Goal: Transaction & Acquisition: Purchase product/service

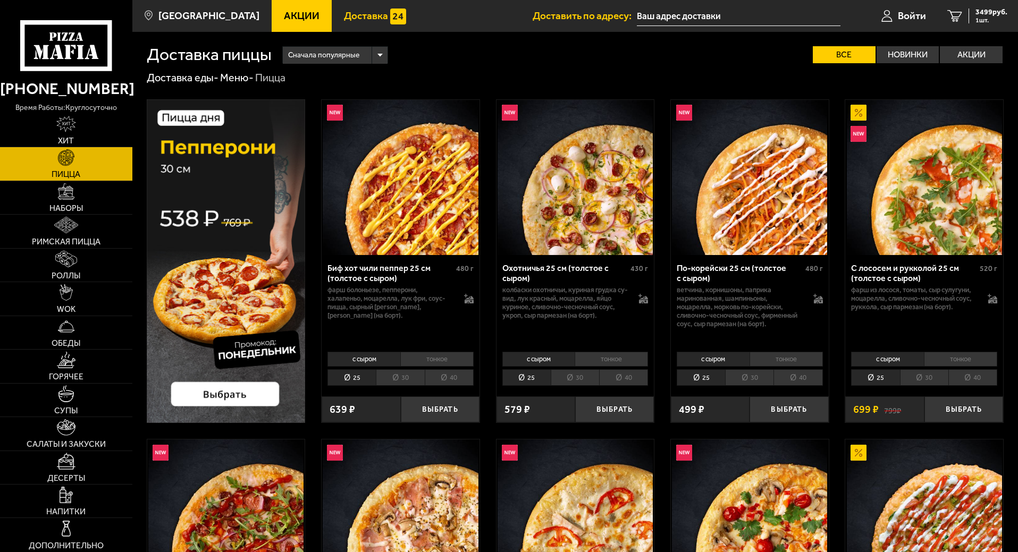
type input "[STREET_ADDRESS][PERSON_NAME]"
click at [910, 15] on span "Войти" at bounding box center [912, 16] width 28 height 10
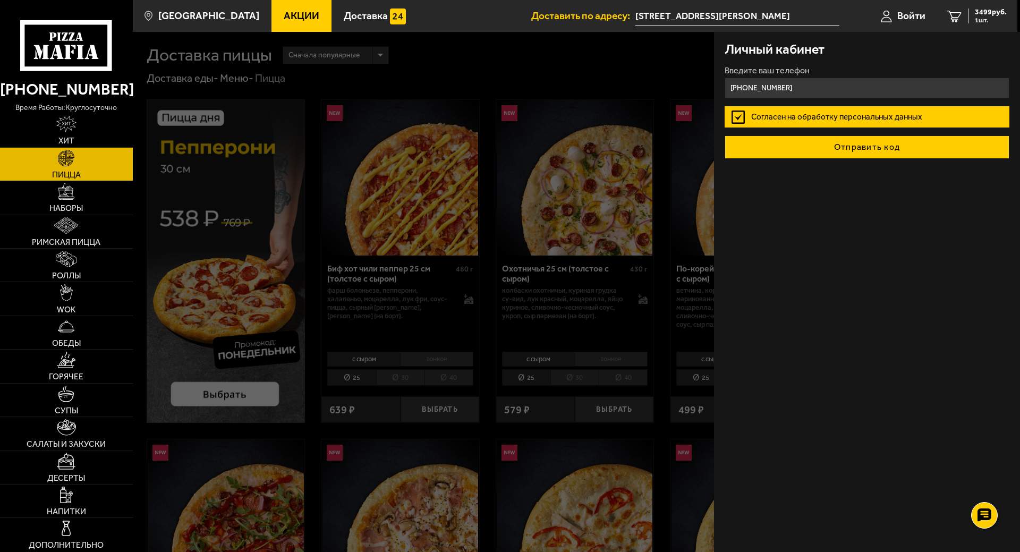
type input "[PHONE_NUMBER]"
click at [823, 145] on button "Отправить код" at bounding box center [867, 147] width 285 height 23
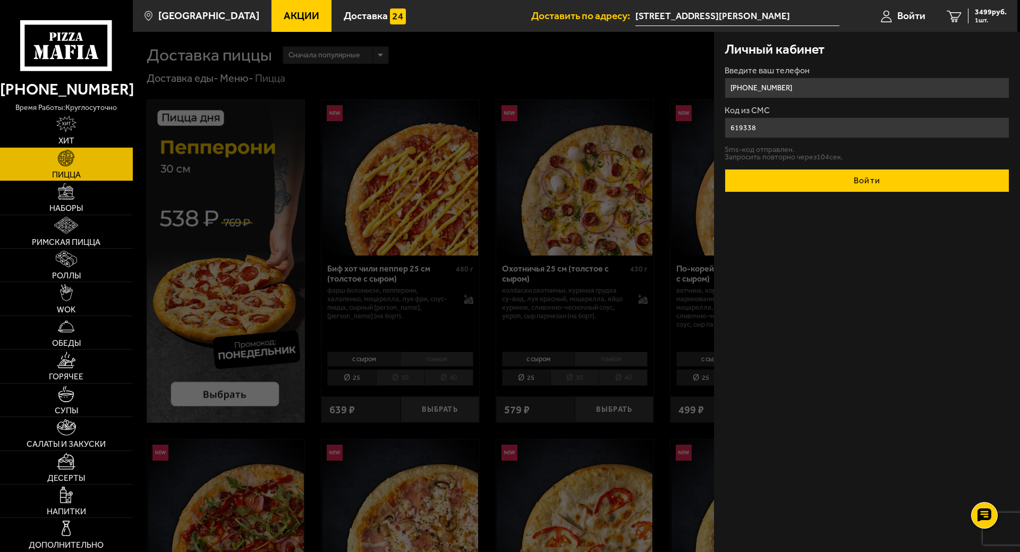
type input "619338"
click at [819, 177] on button "Войти" at bounding box center [867, 180] width 285 height 23
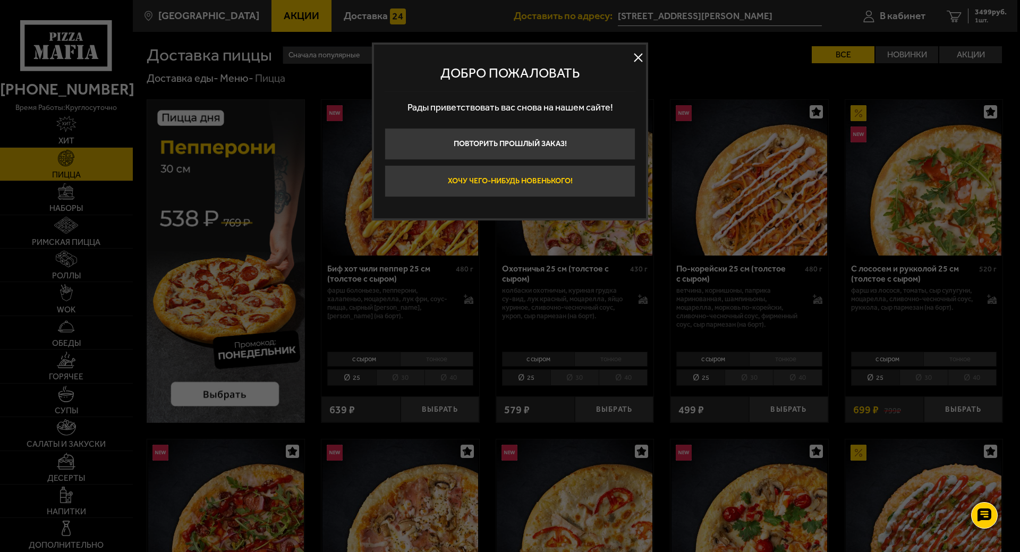
click at [510, 177] on button "Хочу чего-нибудь новенького!" at bounding box center [510, 181] width 251 height 32
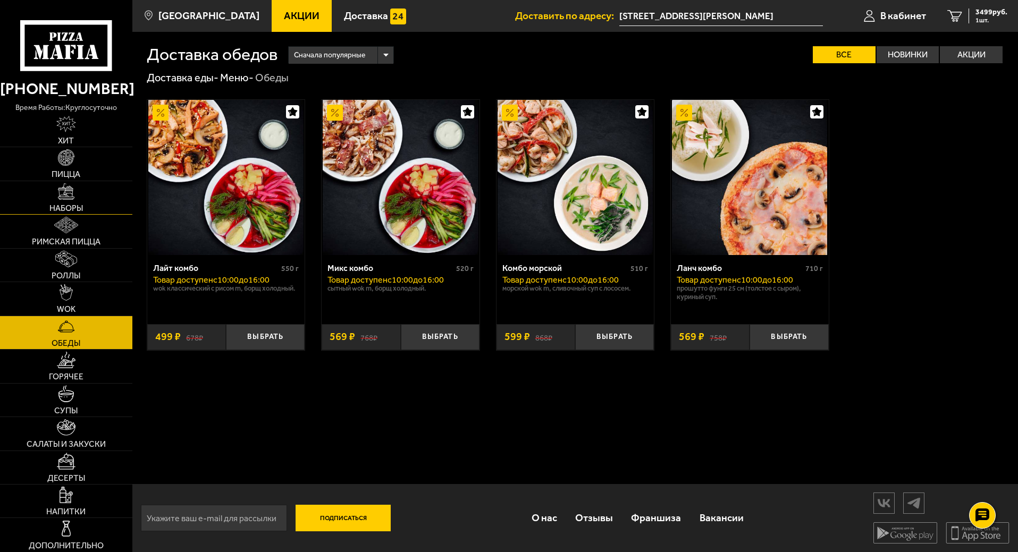
click at [82, 201] on link "Наборы" at bounding box center [66, 197] width 132 height 33
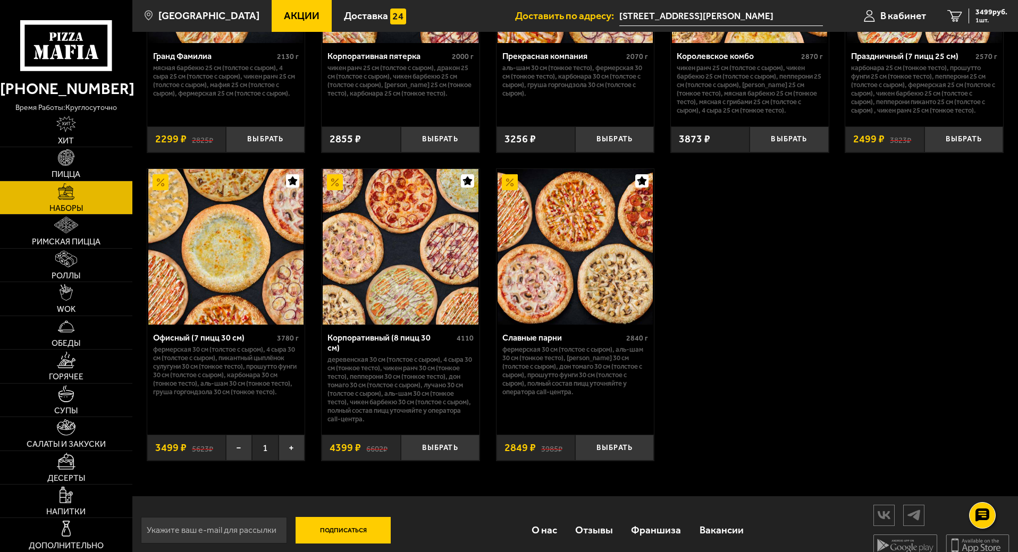
scroll to position [1576, 0]
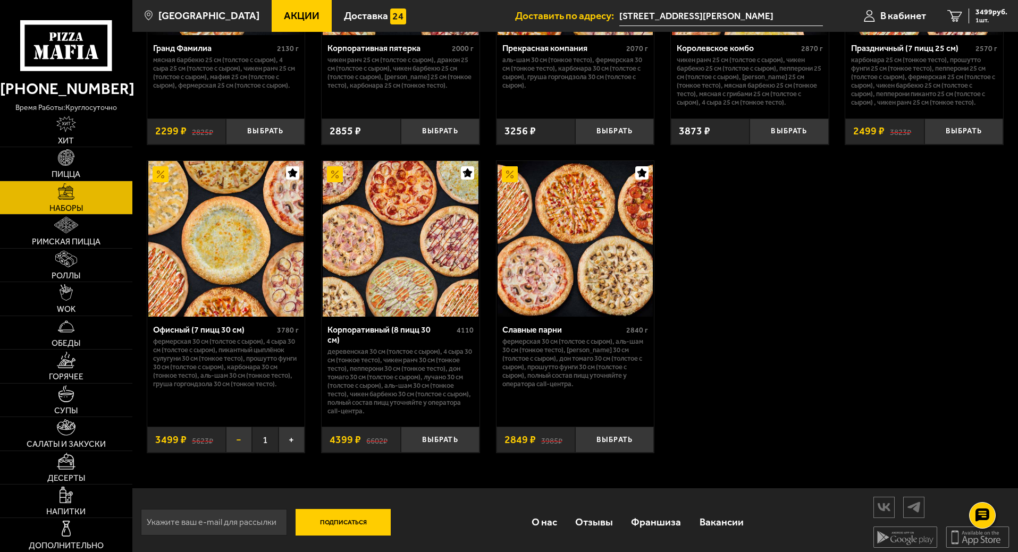
click at [240, 437] on button "−" at bounding box center [239, 440] width 26 height 26
click at [276, 433] on button "Выбрать" at bounding box center [265, 440] width 79 height 26
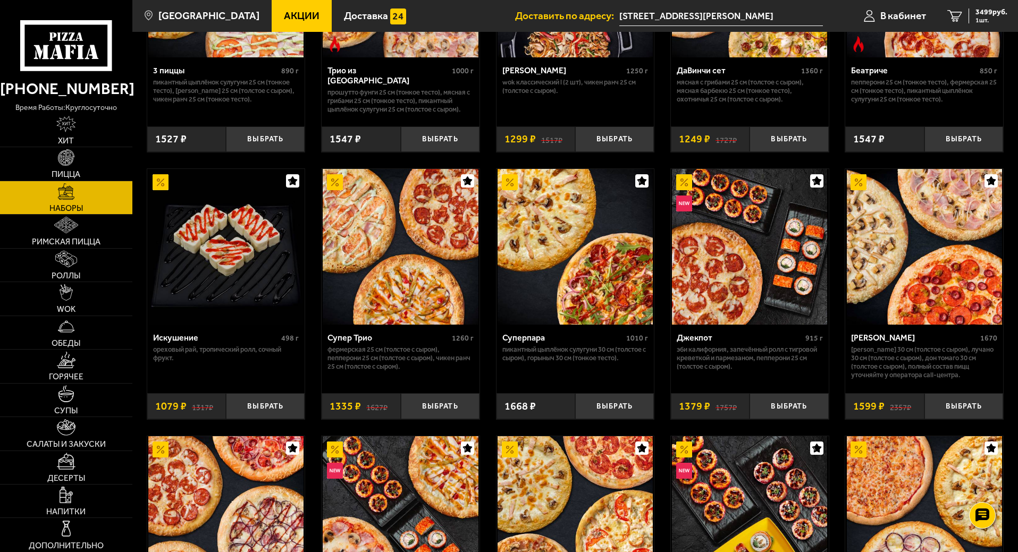
scroll to position [460, 0]
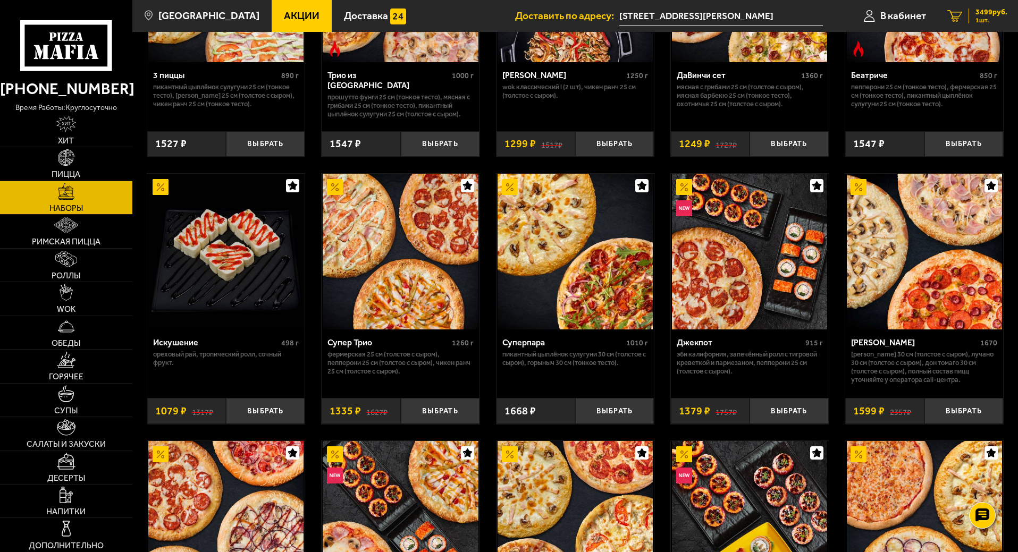
click at [986, 11] on span "3499 руб." at bounding box center [991, 12] width 32 height 7
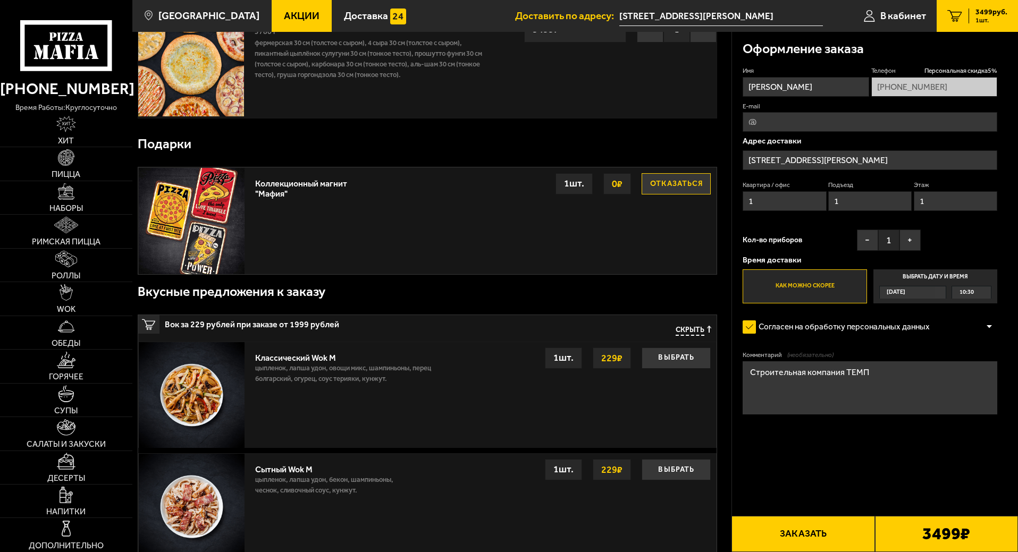
scroll to position [53, 0]
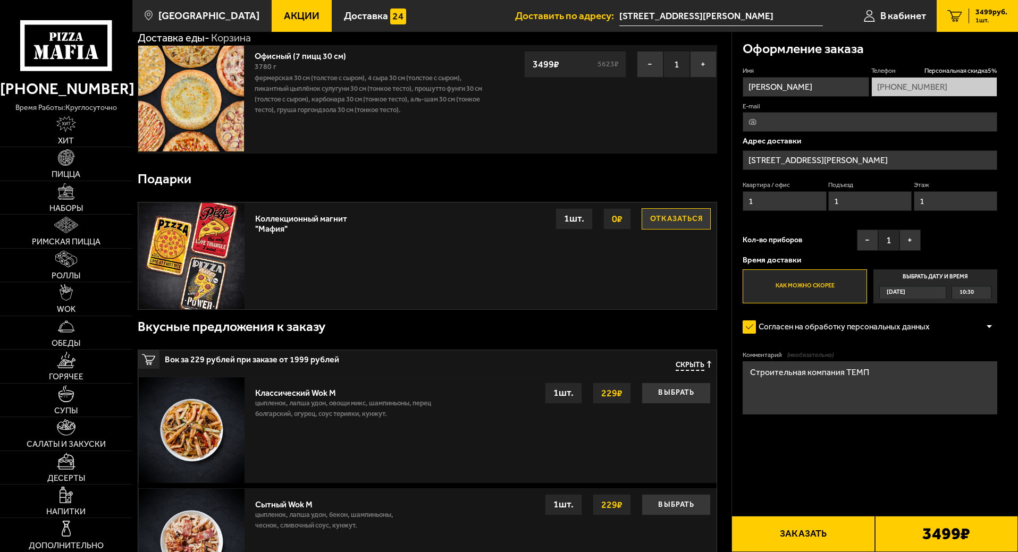
click at [968, 290] on span "10:30" at bounding box center [966, 292] width 14 height 12
click at [0, 0] on input "Выбрать дату и время [DATE] 10:30" at bounding box center [0, 0] width 0 height 0
click at [963, 293] on span "10:30" at bounding box center [966, 292] width 14 height 12
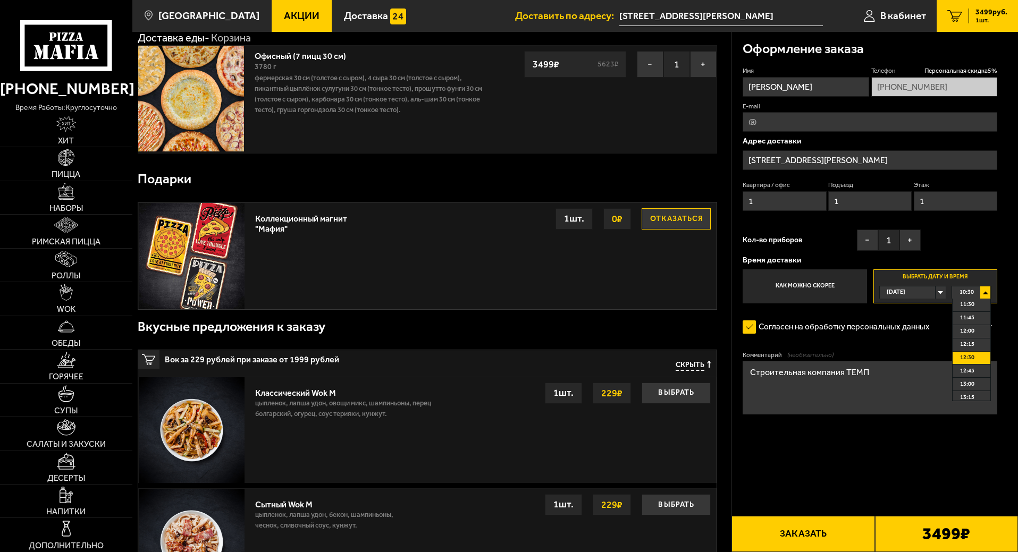
click at [971, 357] on span "12:30" at bounding box center [967, 358] width 14 height 12
click at [985, 291] on div "12:30" at bounding box center [971, 292] width 39 height 12
click at [971, 371] on span "12:30" at bounding box center [967, 371] width 14 height 12
click at [804, 534] on button "Заказать" at bounding box center [802, 534] width 143 height 36
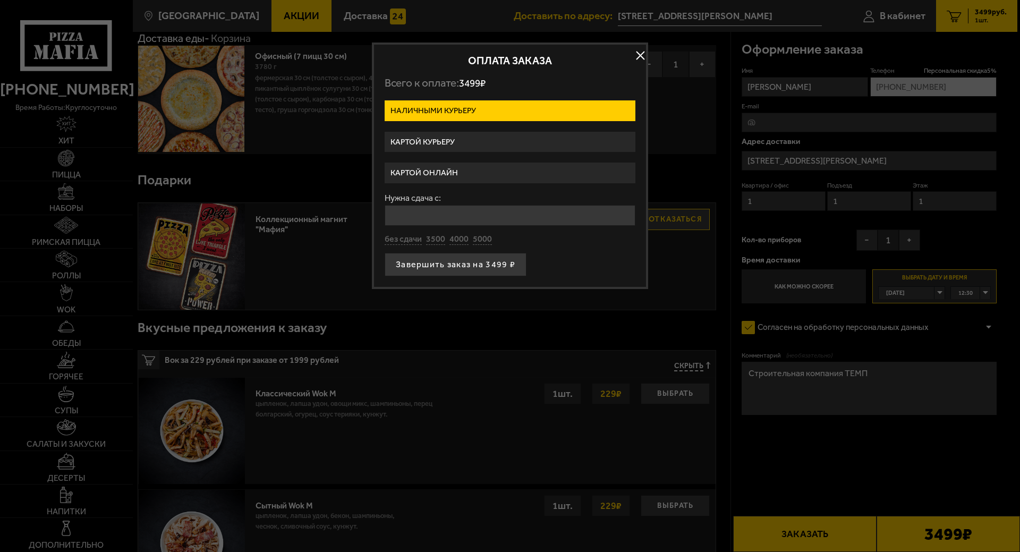
click at [459, 139] on label "Картой курьеру" at bounding box center [510, 142] width 251 height 21
click at [0, 0] on input "Картой курьеру" at bounding box center [0, 0] width 0 height 0
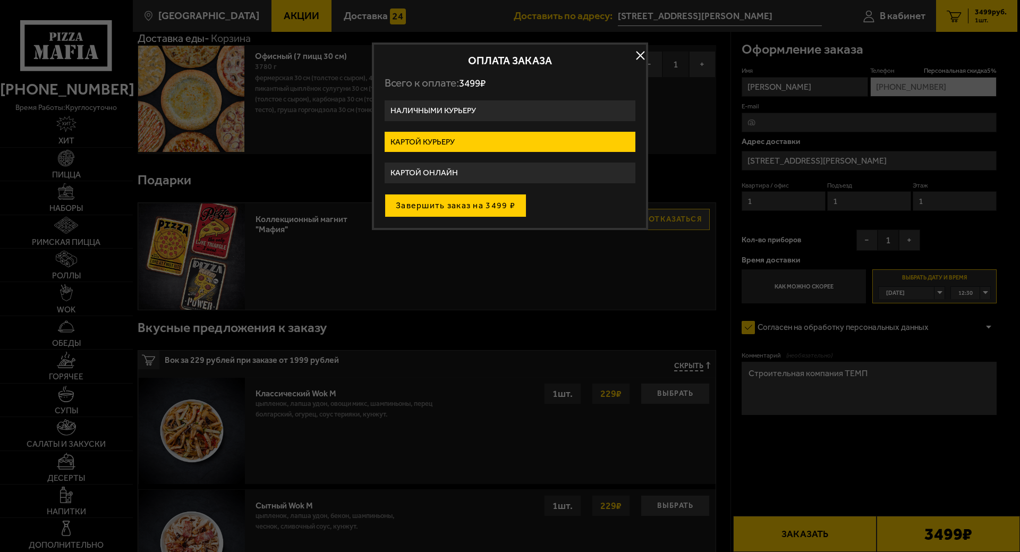
click at [458, 201] on button "Завершить заказ на 3499 ₽" at bounding box center [456, 205] width 142 height 23
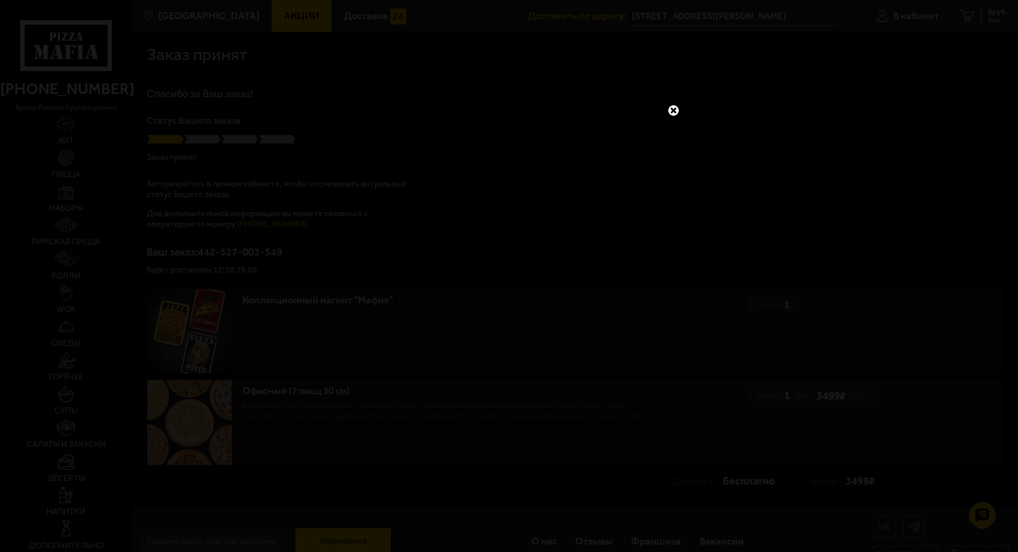
click at [674, 107] on link at bounding box center [673, 111] width 14 height 14
